Goal: Manage account settings: Manage account settings

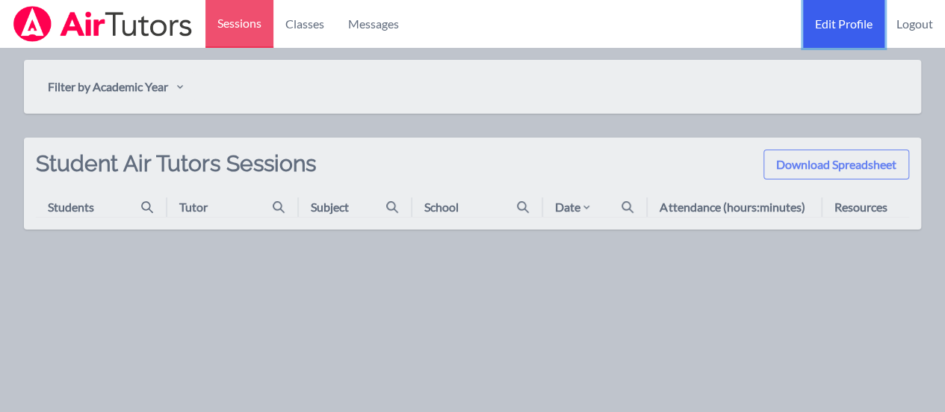
click at [855, 19] on link "Edit Profile" at bounding box center [843, 24] width 81 height 48
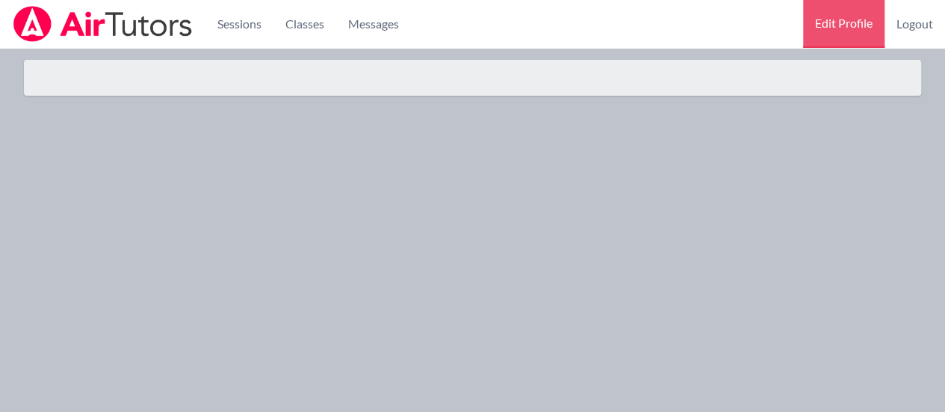
select select "Pacific"
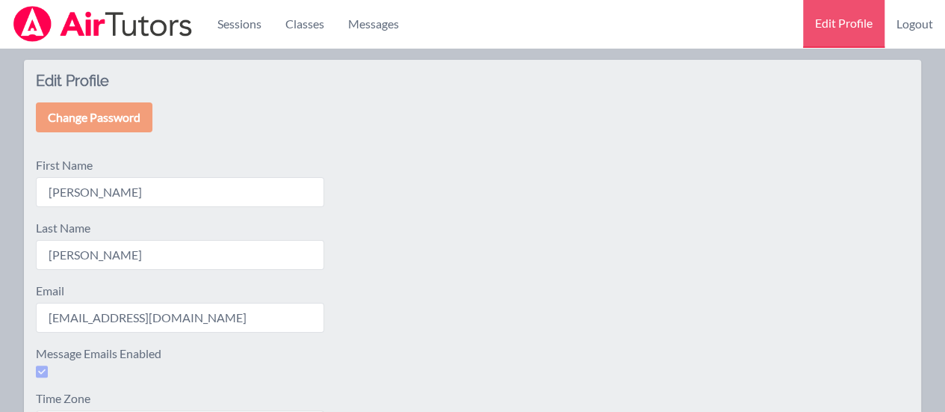
scroll to position [154, 0]
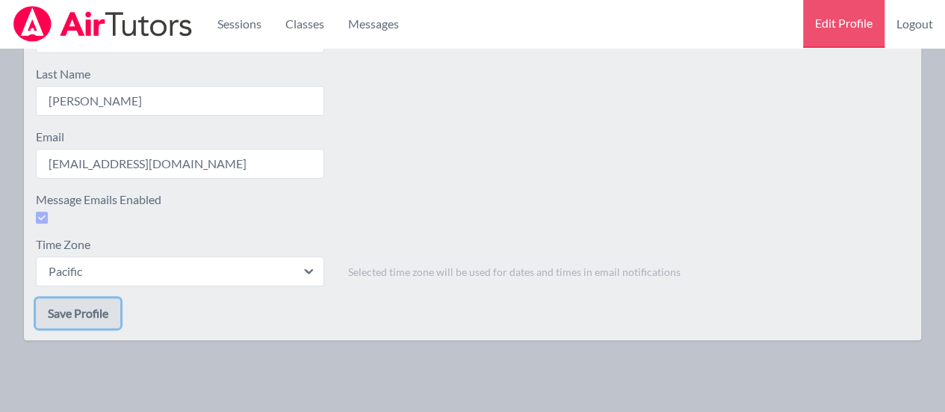
click at [94, 315] on button "Save Profile" at bounding box center [78, 313] width 84 height 30
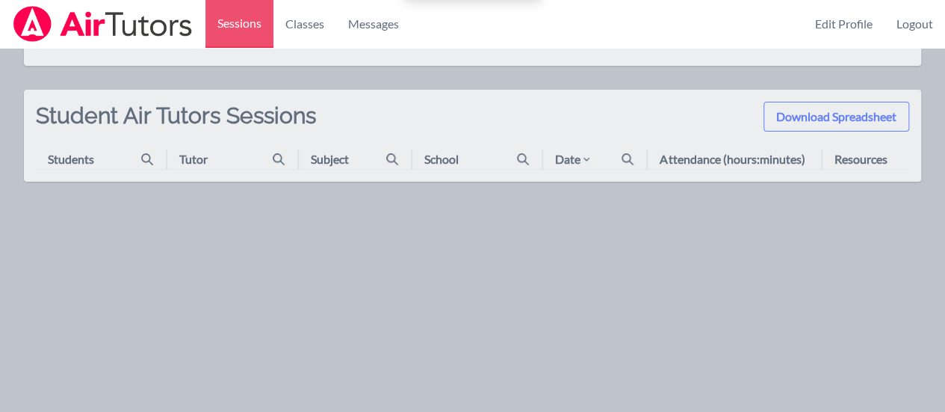
scroll to position [48, 0]
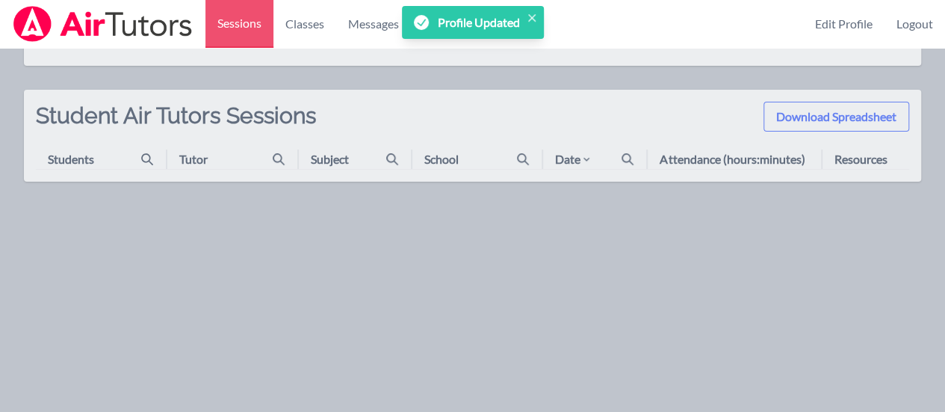
click at [191, 162] on div "Tutor" at bounding box center [193, 159] width 28 height 18
click at [87, 160] on div "Students" at bounding box center [71, 159] width 46 height 18
click at [307, 13] on link "Classes" at bounding box center [304, 24] width 63 height 48
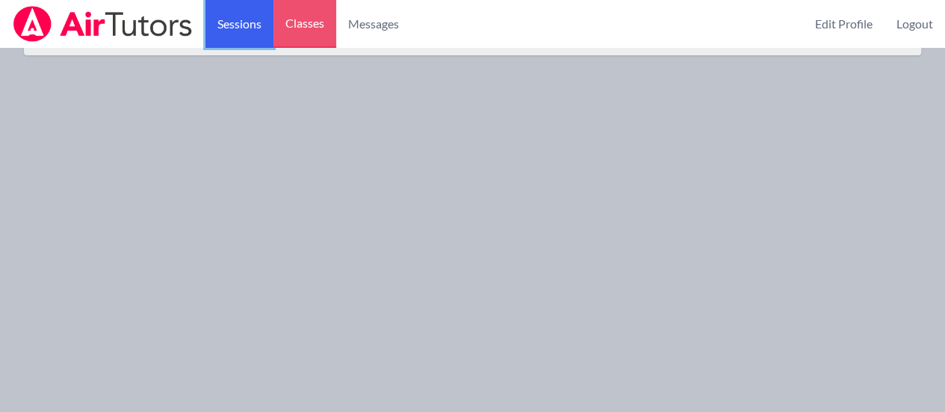
click at [248, 28] on link "Sessions" at bounding box center [239, 24] width 68 height 48
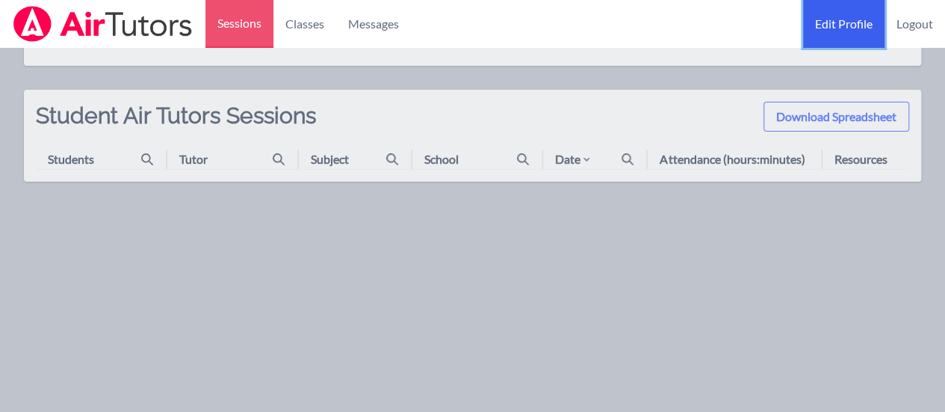
click at [828, 28] on link "Edit Profile" at bounding box center [843, 24] width 81 height 48
select select "Pacific"
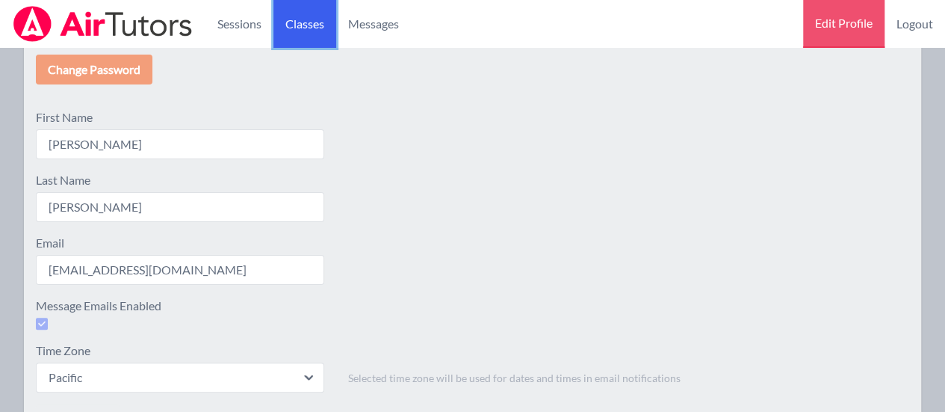
click at [303, 21] on link "Classes" at bounding box center [304, 24] width 63 height 48
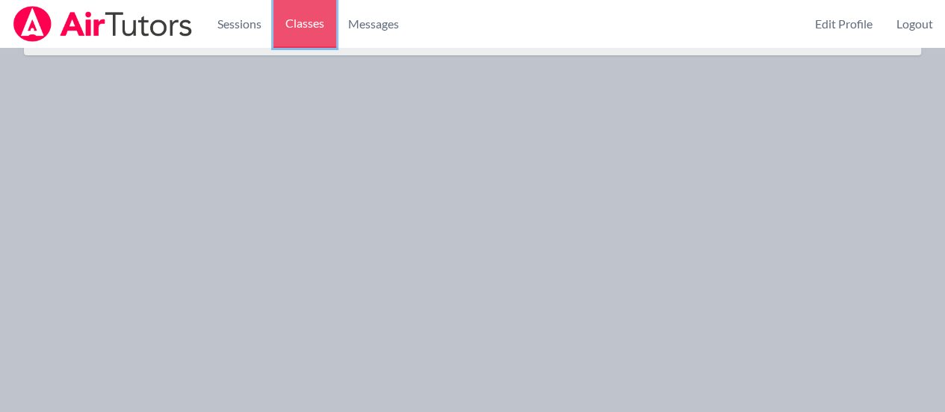
click at [303, 21] on link "Classes" at bounding box center [304, 24] width 63 height 48
drag, startPoint x: 315, startPoint y: 22, endPoint x: 302, endPoint y: 28, distance: 14.4
click at [302, 28] on link "Classes" at bounding box center [304, 24] width 63 height 48
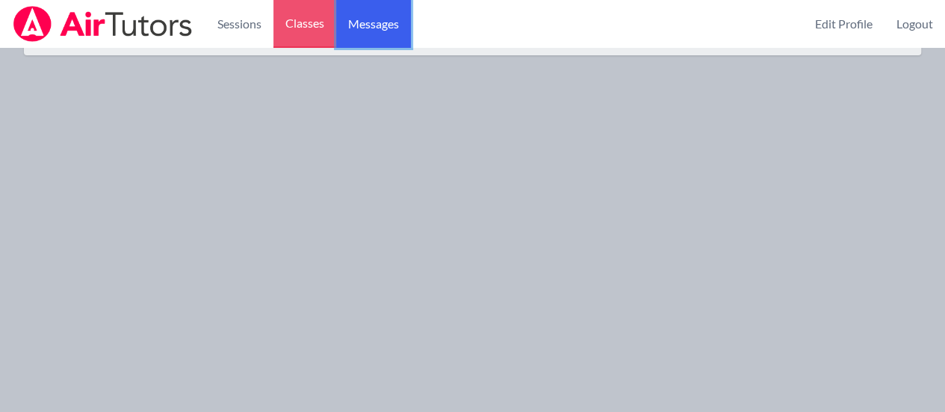
click at [368, 27] on span "Messages" at bounding box center [373, 24] width 51 height 18
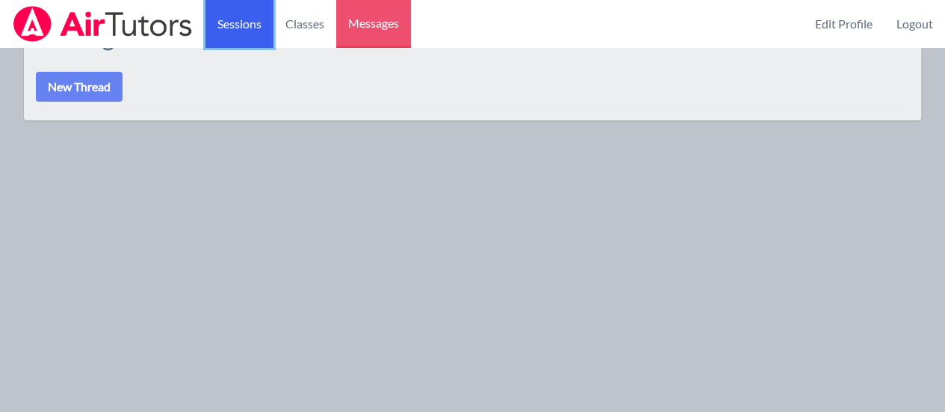
click at [254, 30] on link "Sessions" at bounding box center [239, 24] width 68 height 48
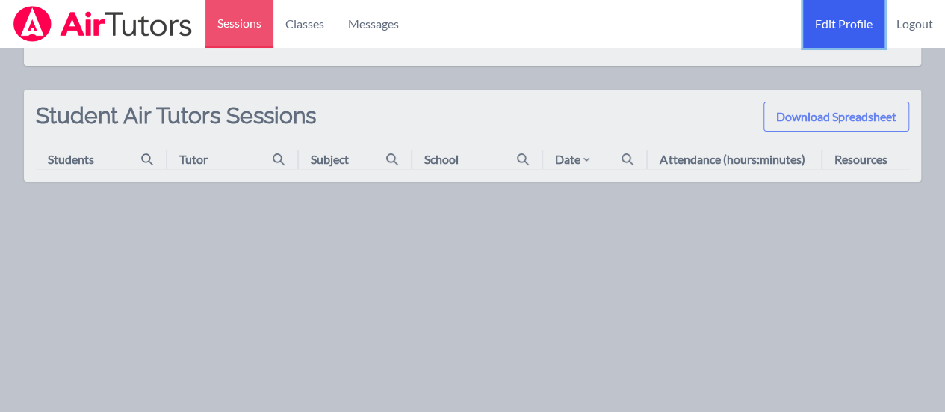
click at [839, 30] on link "Edit Profile" at bounding box center [843, 24] width 81 height 48
select select "Pacific"
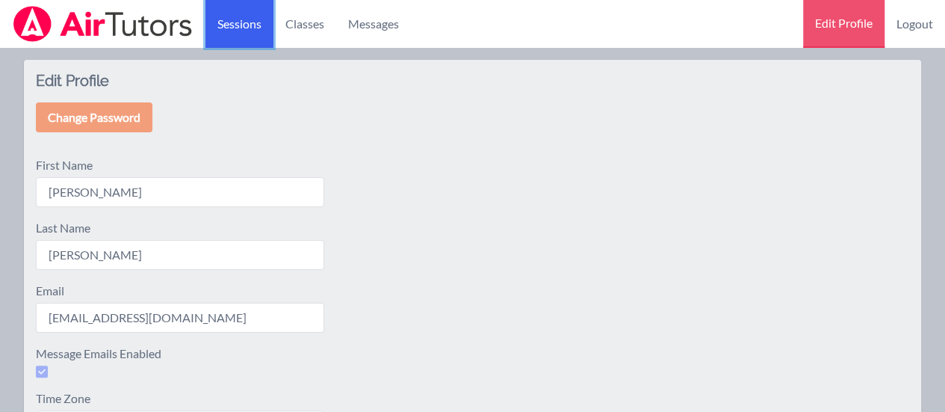
click at [251, 23] on link "Sessions" at bounding box center [239, 24] width 68 height 48
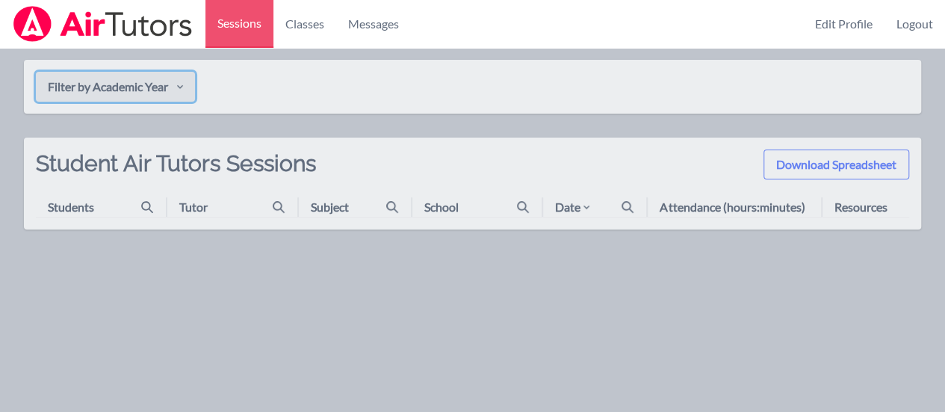
click at [155, 89] on button "Filter by Academic Year" at bounding box center [115, 87] width 159 height 30
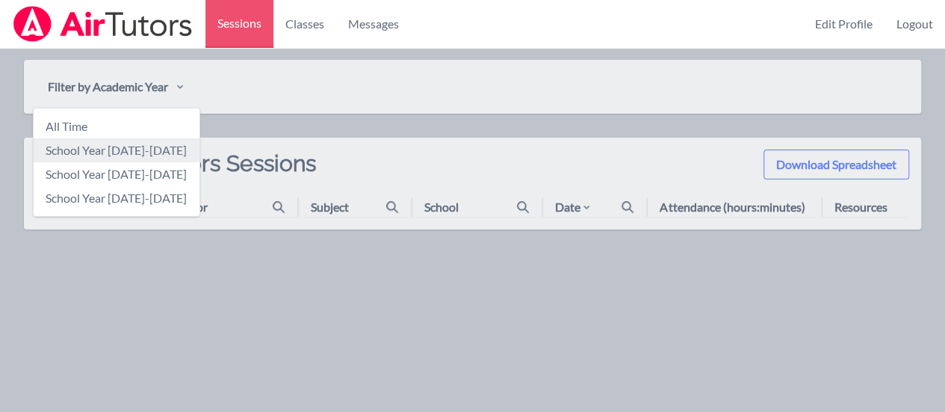
click at [167, 154] on link "School Year [DATE]-[DATE]" at bounding box center [117, 150] width 166 height 24
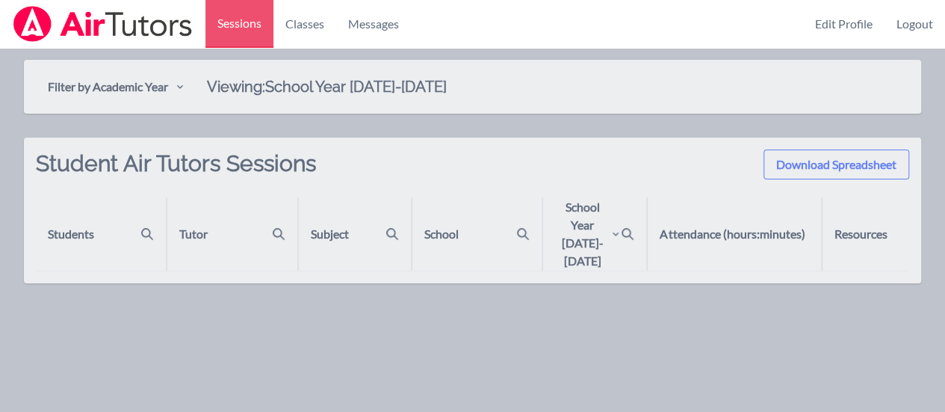
click at [139, 227] on div "Students" at bounding box center [106, 234] width 117 height 18
click at [182, 229] on div "Tutor" at bounding box center [193, 234] width 28 height 18
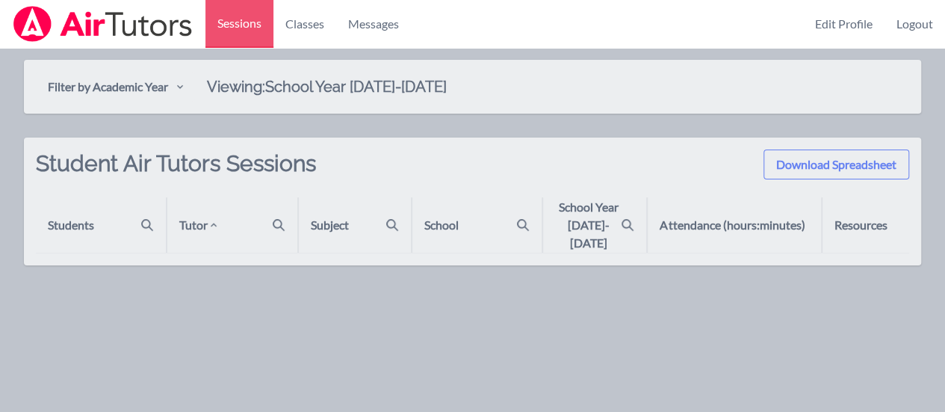
click at [190, 216] on div "Tutor" at bounding box center [199, 225] width 40 height 18
click at [321, 223] on div "Subject" at bounding box center [330, 225] width 38 height 18
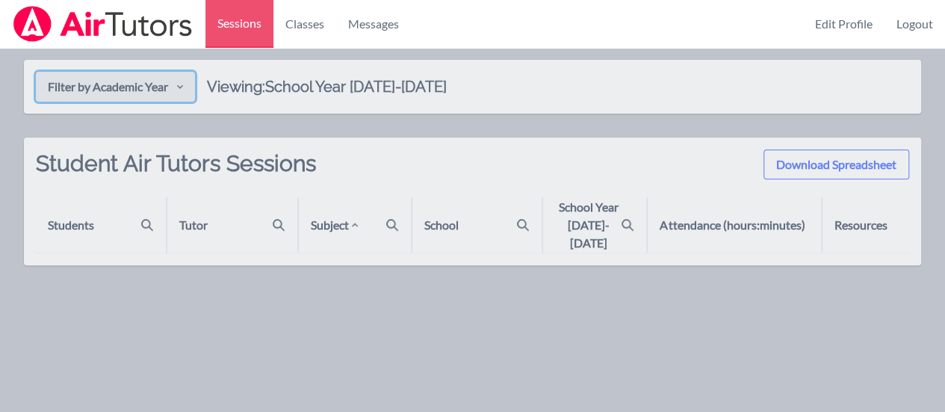
click at [155, 88] on button "Filter by Academic Year" at bounding box center [115, 87] width 159 height 30
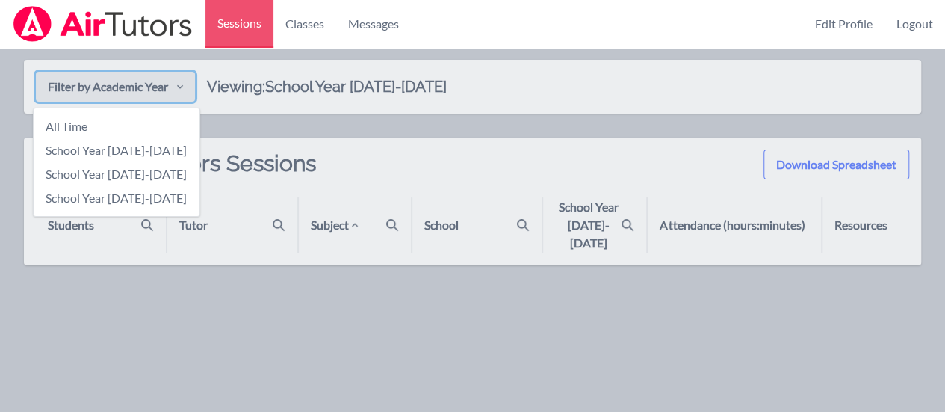
click at [155, 88] on button "Filter by Academic Year" at bounding box center [115, 87] width 159 height 30
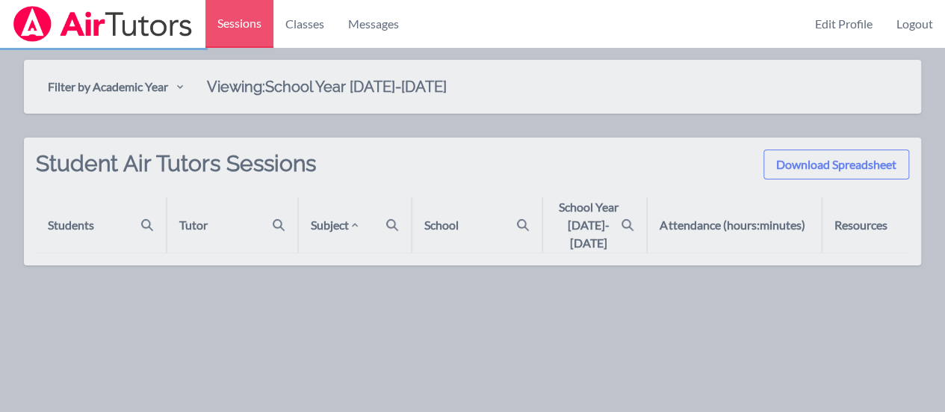
click at [49, 28] on img at bounding box center [103, 24] width 182 height 36
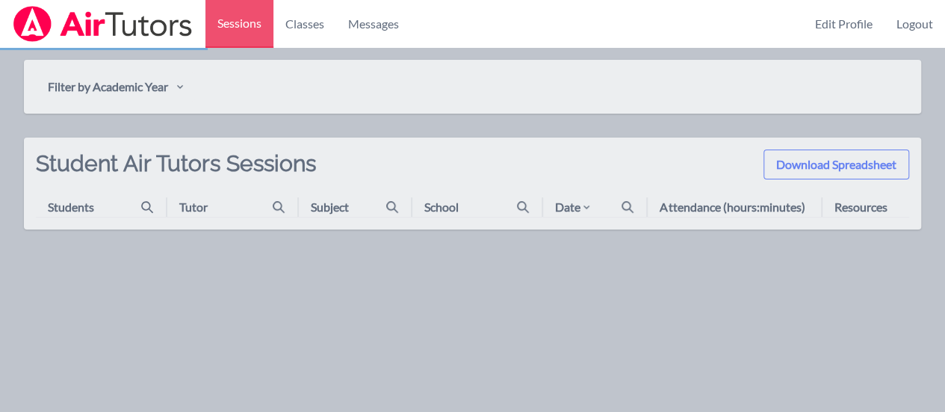
click at [49, 28] on img at bounding box center [103, 24] width 182 height 36
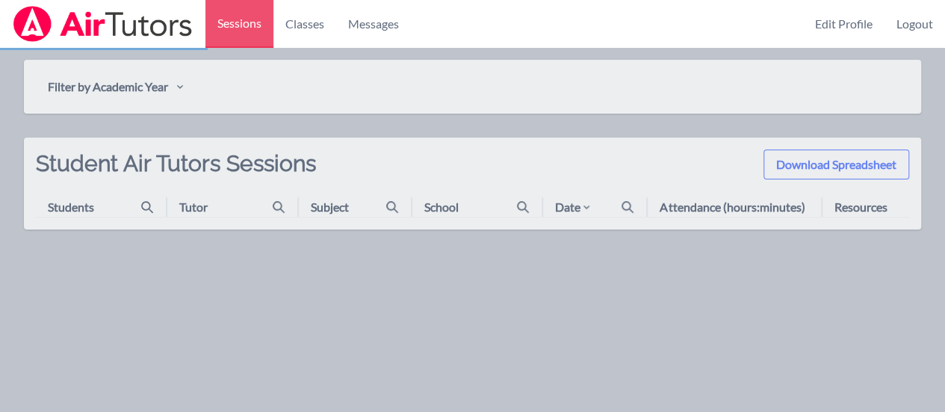
click at [49, 28] on img at bounding box center [103, 24] width 182 height 36
